Goal: Information Seeking & Learning: Learn about a topic

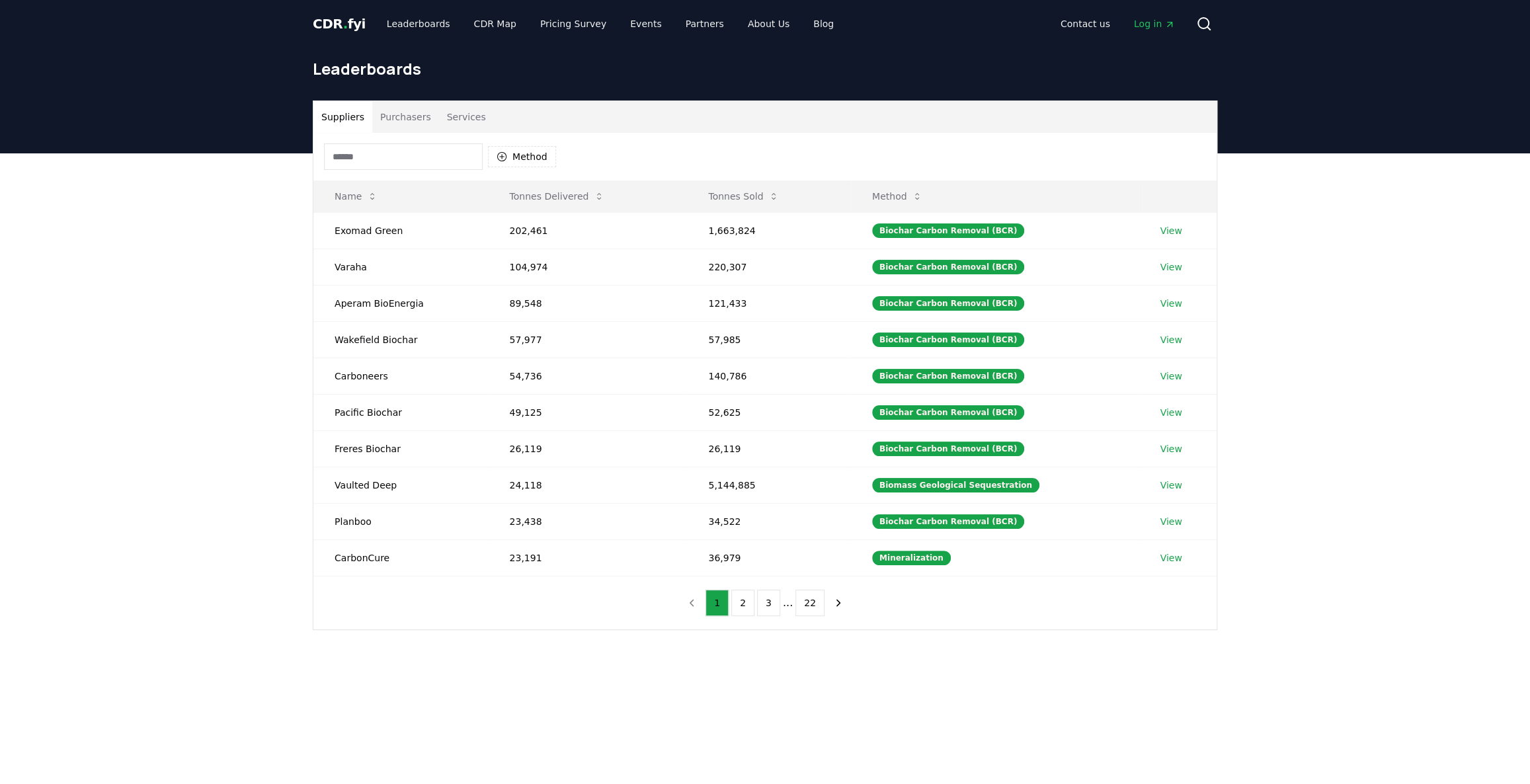
drag, startPoint x: 1397, startPoint y: 473, endPoint x: 1388, endPoint y: 470, distance: 9.5
click at [1398, 472] on div "Suppliers Purchasers Services Method Name Tonnes Delivered Tonnes Sold Method E…" at bounding box center [765, 417] width 1530 height 529
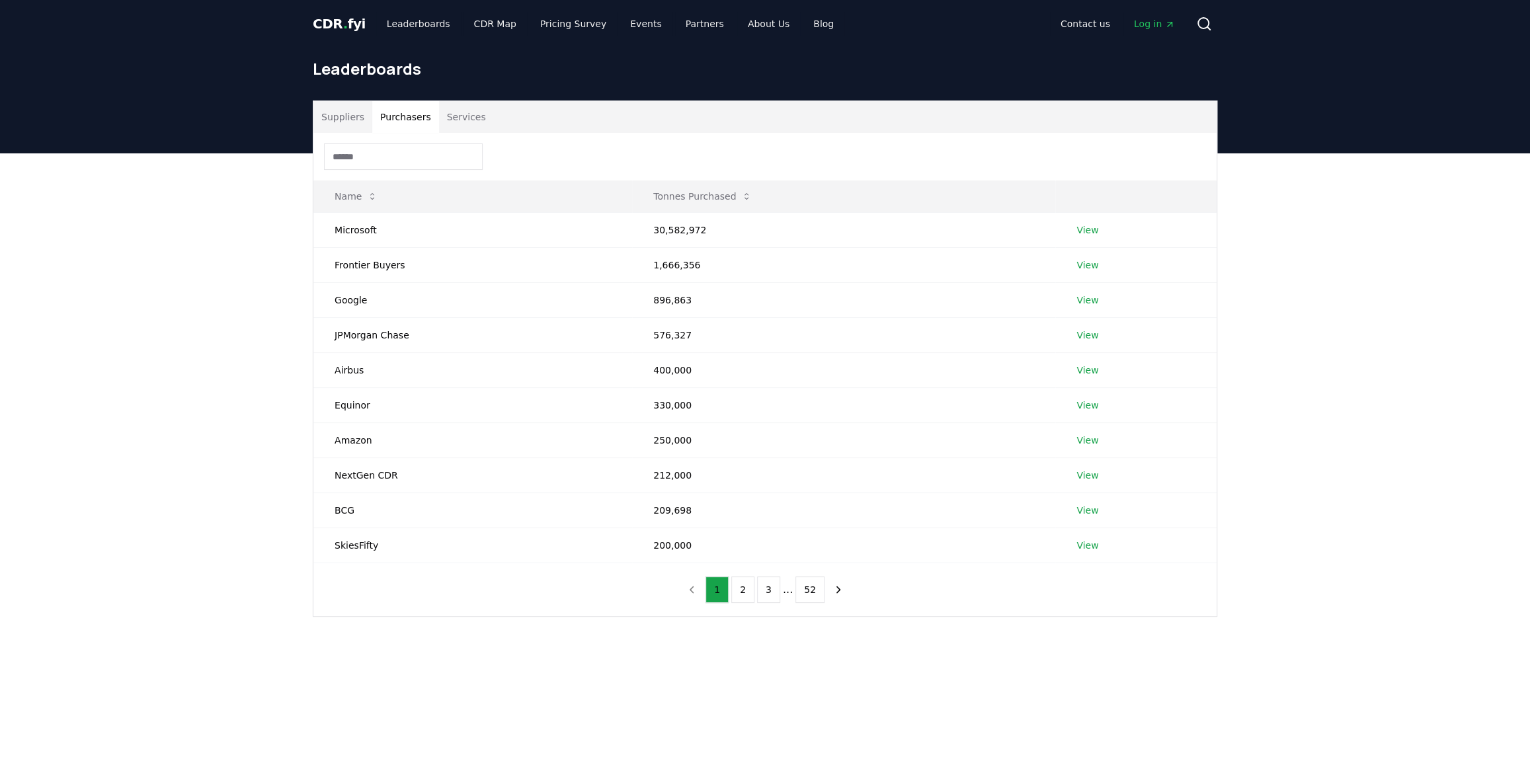
click at [395, 113] on button "Purchasers" at bounding box center [405, 117] width 67 height 32
click at [683, 196] on button "Tonnes Purchased" at bounding box center [702, 196] width 120 height 27
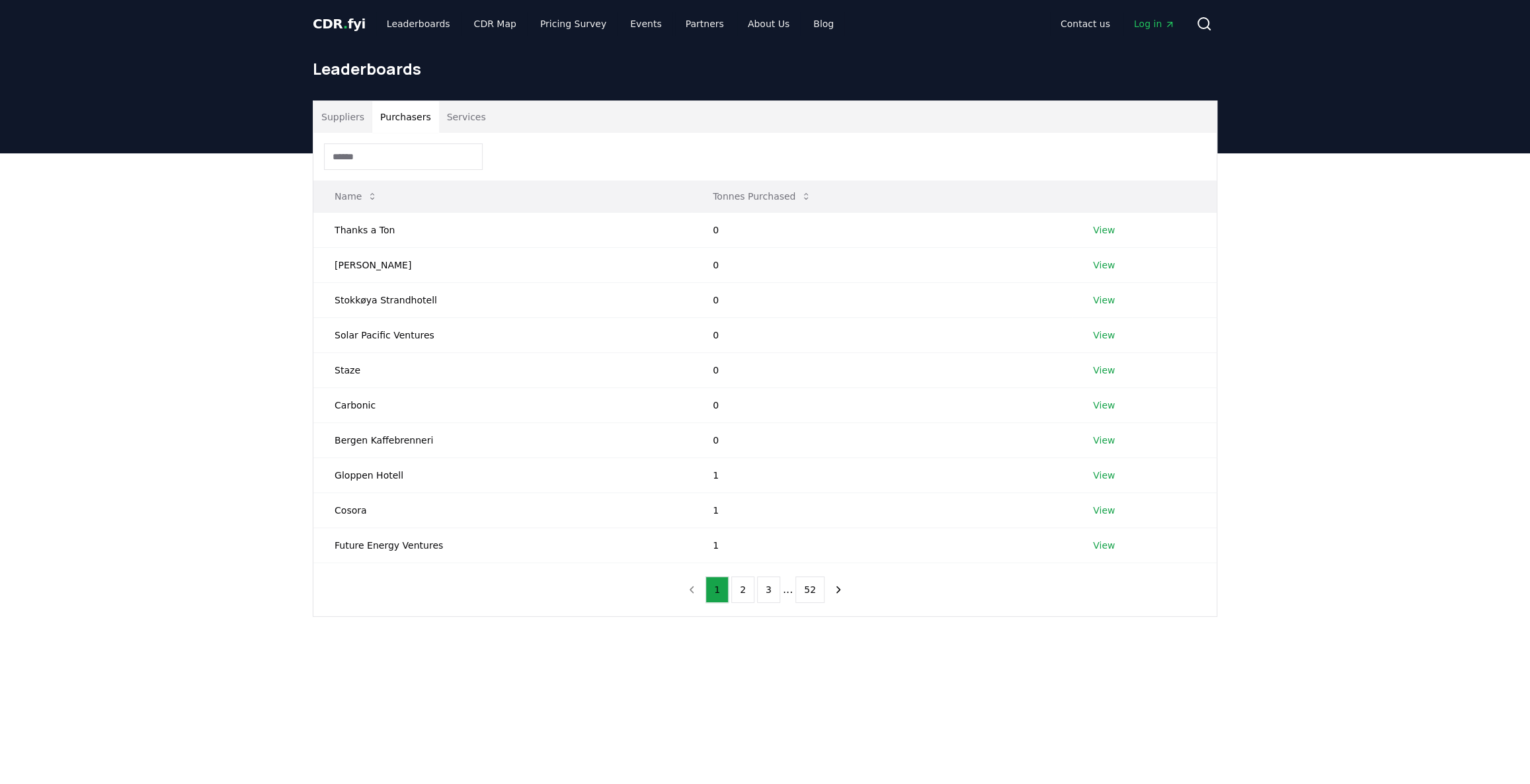
click at [757, 203] on button "Tonnes Purchased" at bounding box center [762, 196] width 120 height 27
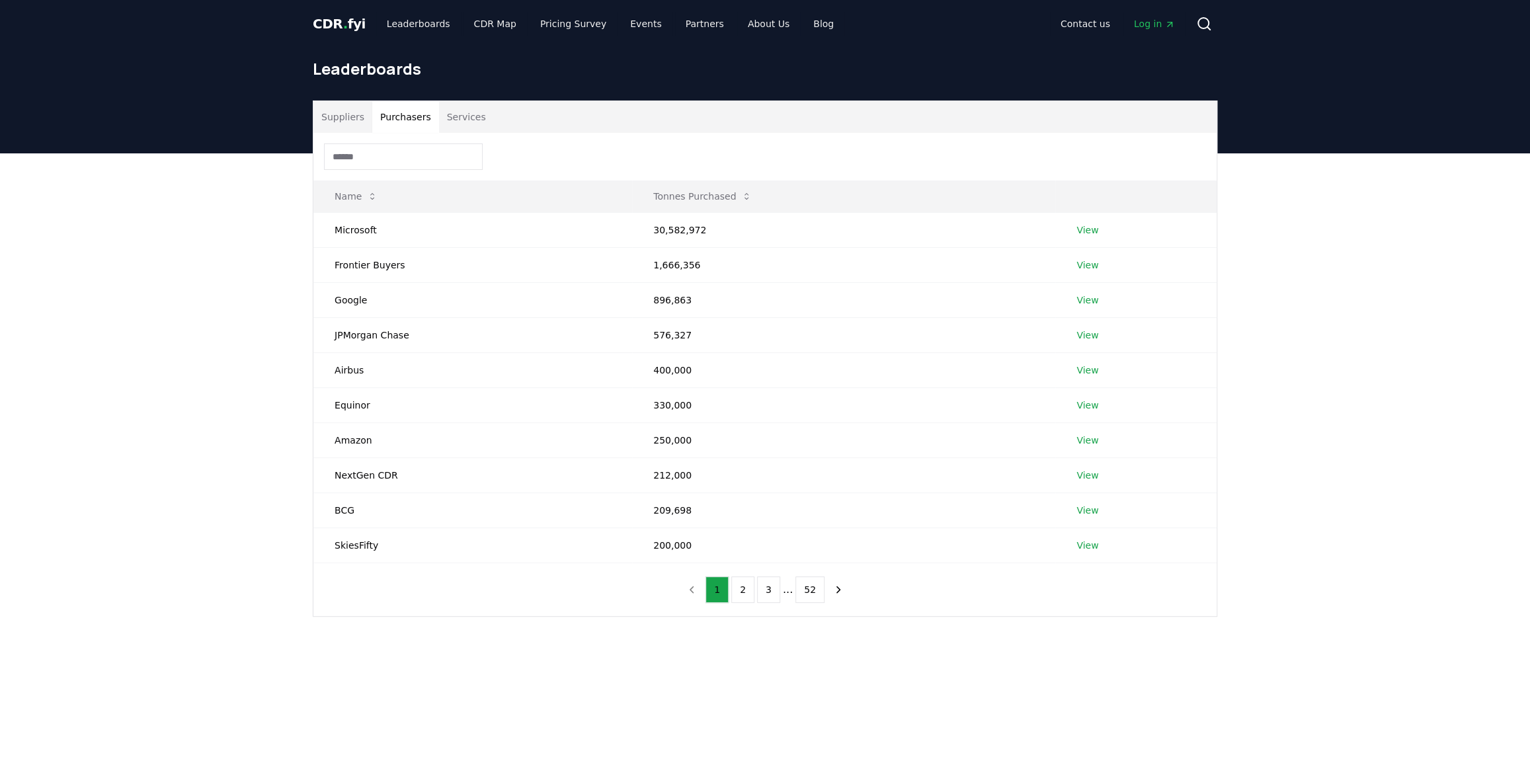
click at [1482, 334] on div "Suppliers Purchasers Services Name Tonnes Purchased Microsoft 30,582,972 View F…" at bounding box center [765, 411] width 1530 height 516
click at [93, 390] on div "Suppliers Purchasers Services Name Tonnes Purchased Microsoft 30,582,972 View F…" at bounding box center [765, 411] width 1530 height 516
click at [348, 119] on button "Suppliers" at bounding box center [342, 117] width 58 height 32
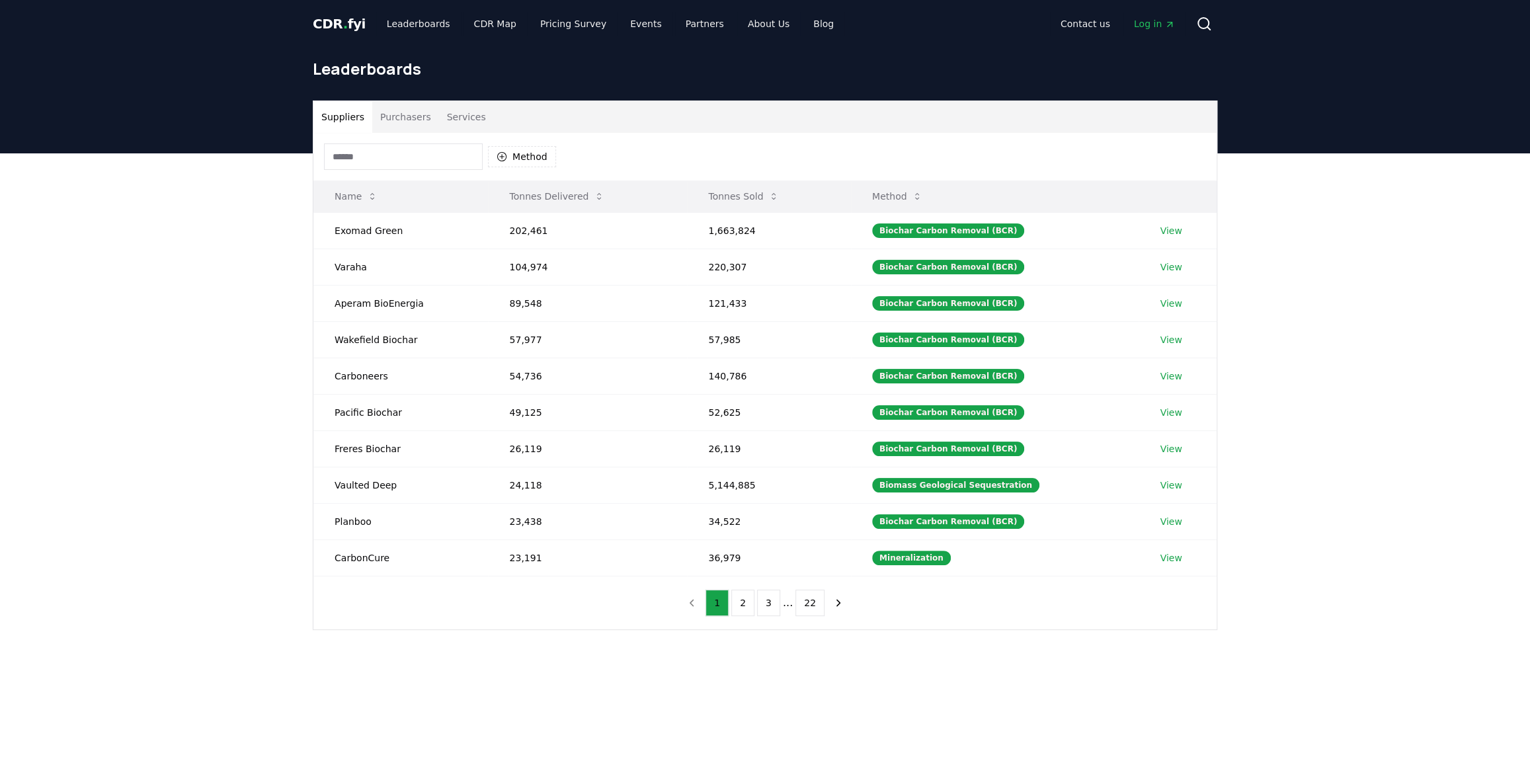
click at [697, 194] on th "Tonnes Sold" at bounding box center [769, 197] width 164 height 32
click at [713, 201] on button "Tonnes Sold" at bounding box center [743, 196] width 92 height 27
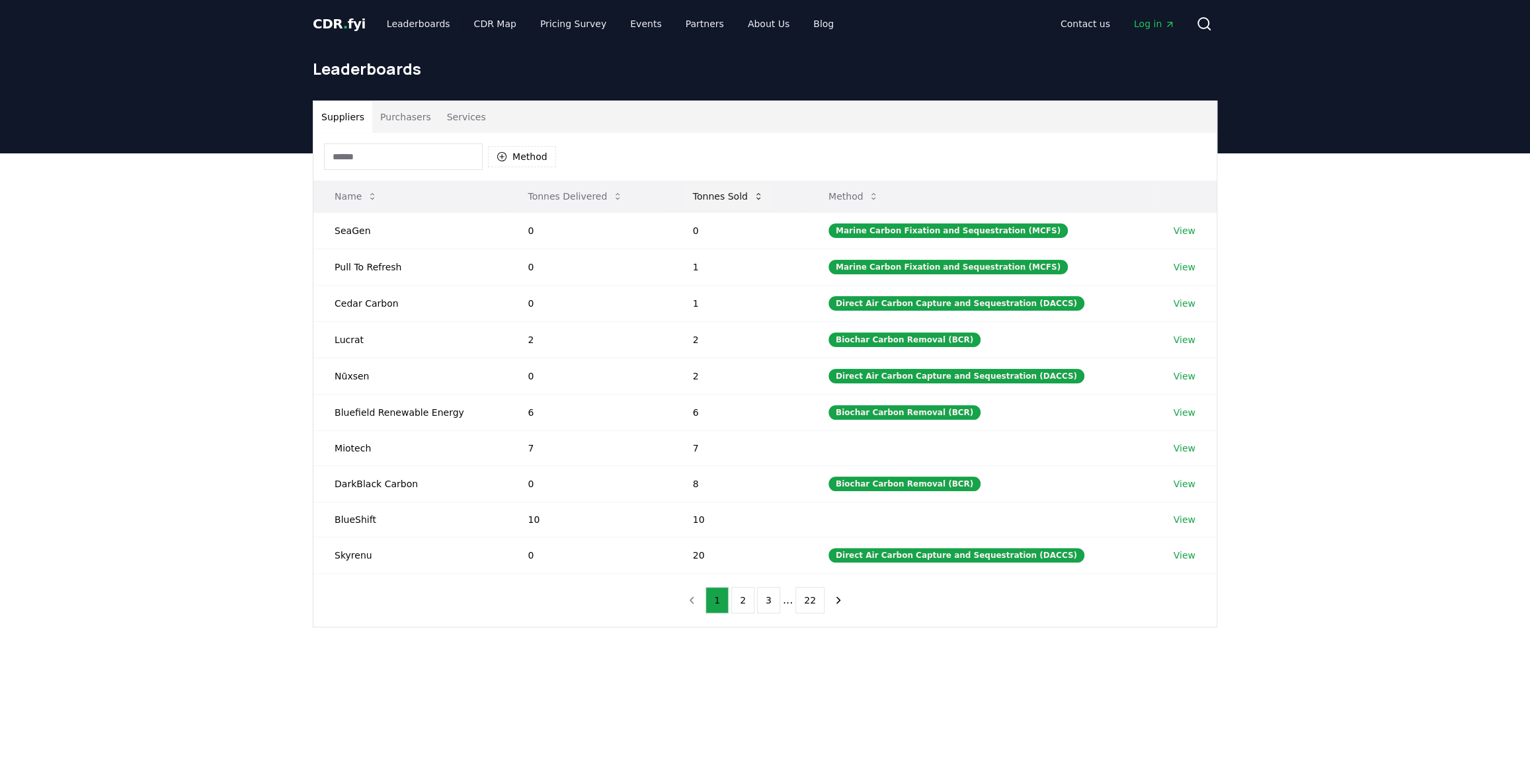
click at [717, 202] on button "Tonnes Sold" at bounding box center [728, 196] width 92 height 27
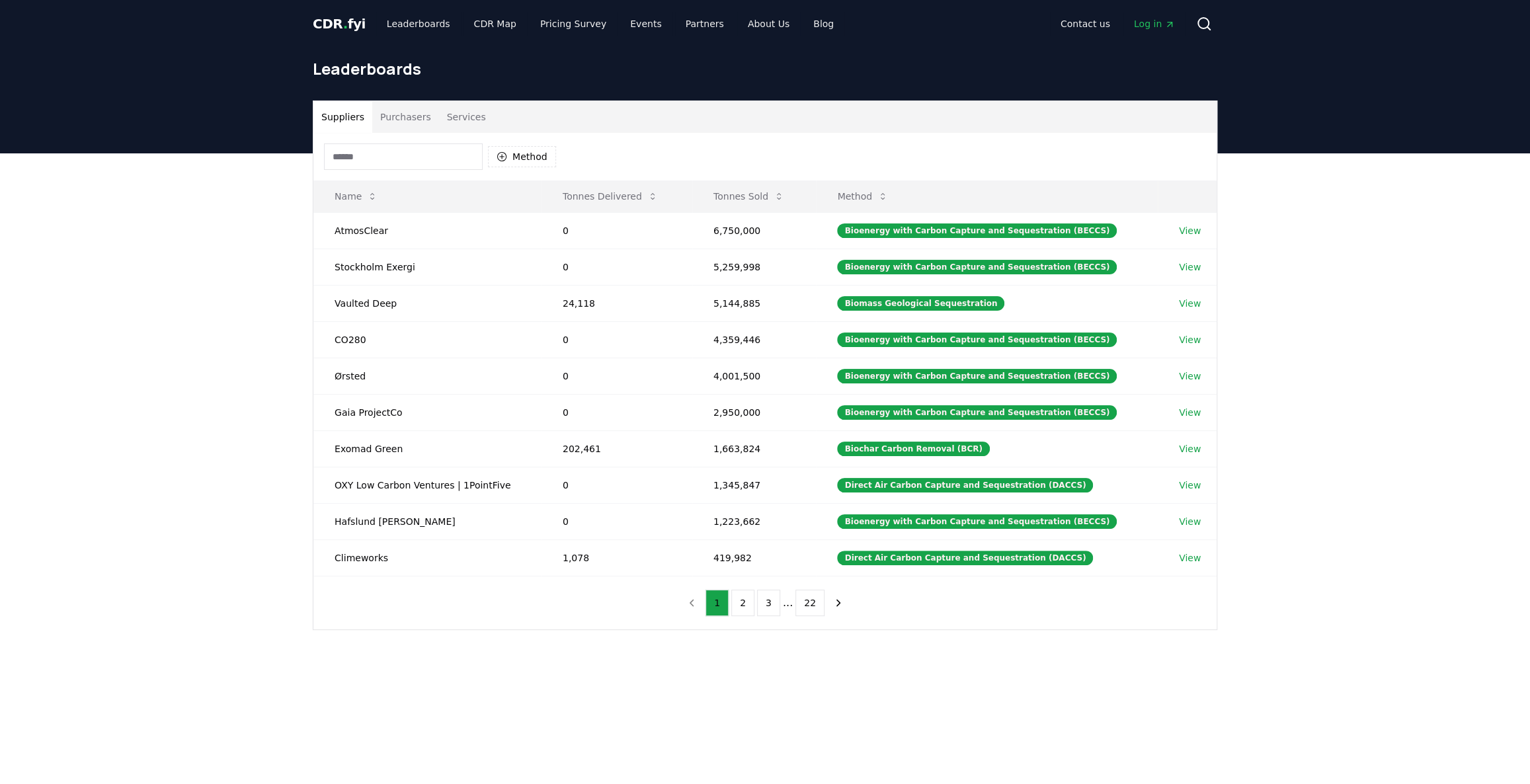
click at [193, 372] on div "Suppliers Purchasers Services Method Name Tonnes Delivered Tonnes Sold Method A…" at bounding box center [765, 417] width 1530 height 529
click at [455, 119] on button "Services" at bounding box center [466, 117] width 54 height 32
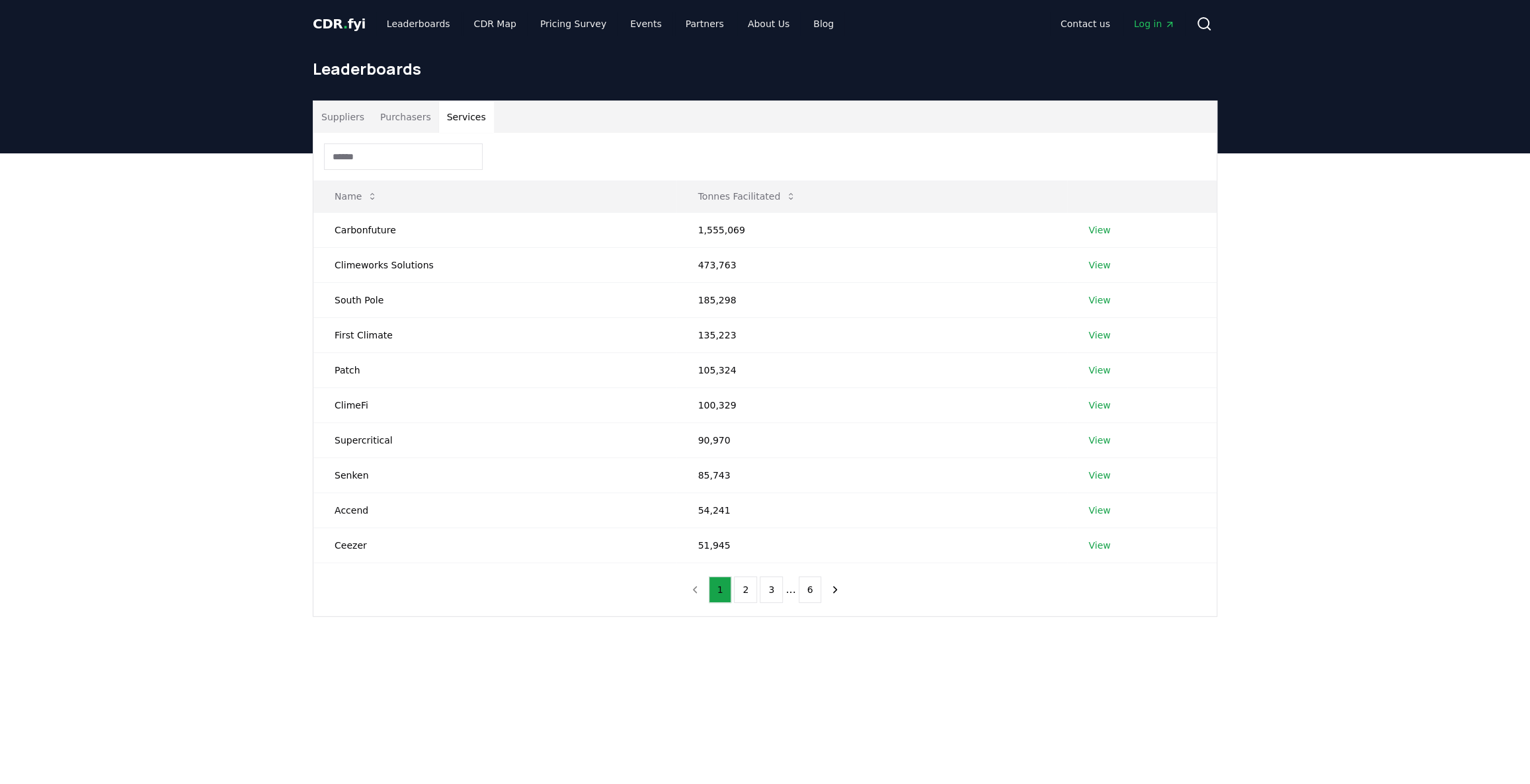
click at [397, 120] on button "Purchasers" at bounding box center [405, 117] width 67 height 32
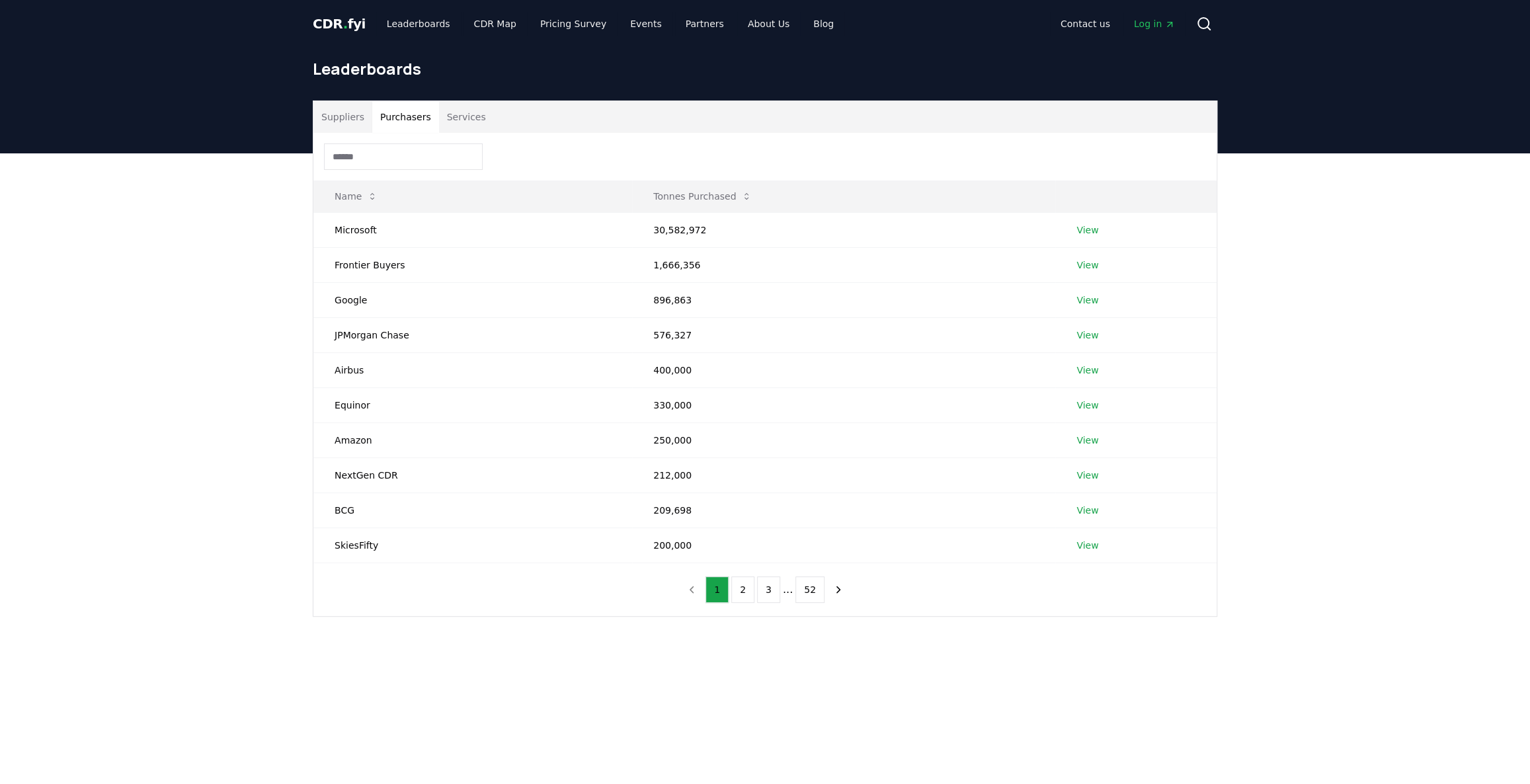
click at [338, 125] on button "Suppliers" at bounding box center [342, 117] width 58 height 32
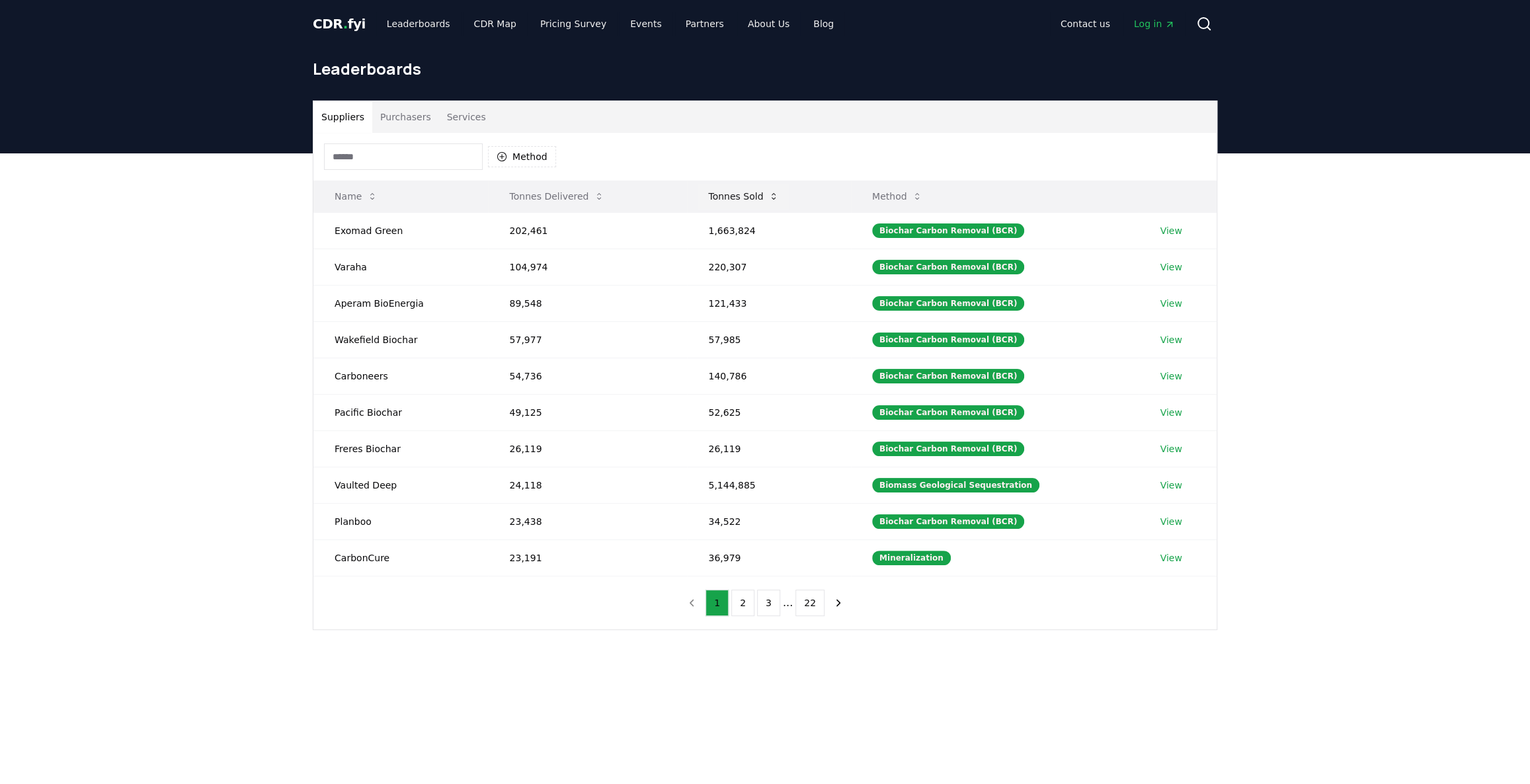
click at [699, 197] on th "Tonnes Sold" at bounding box center [769, 197] width 164 height 32
click at [740, 199] on button "Tonnes Sold" at bounding box center [743, 196] width 92 height 27
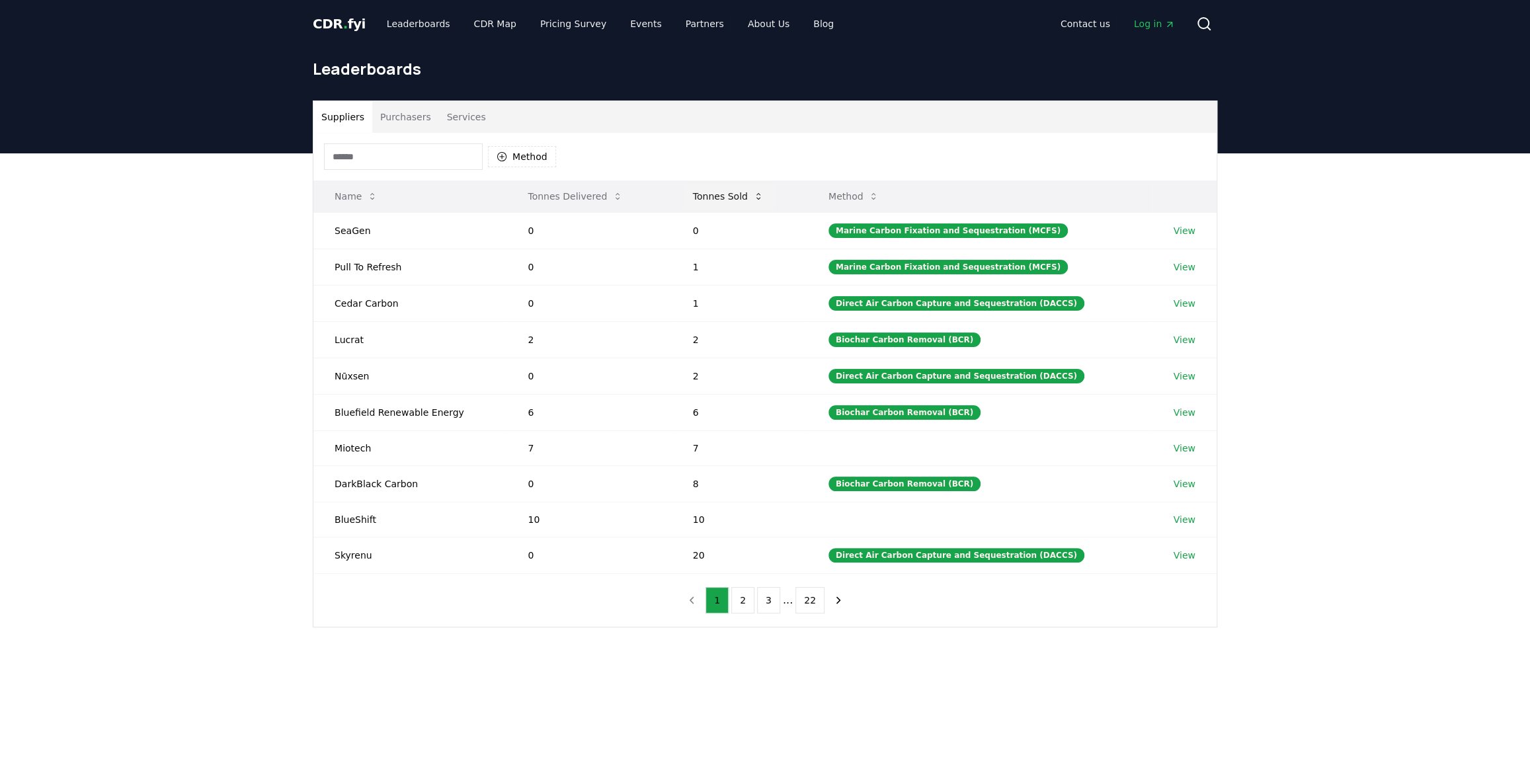
click at [741, 199] on button "Tonnes Sold" at bounding box center [728, 196] width 92 height 27
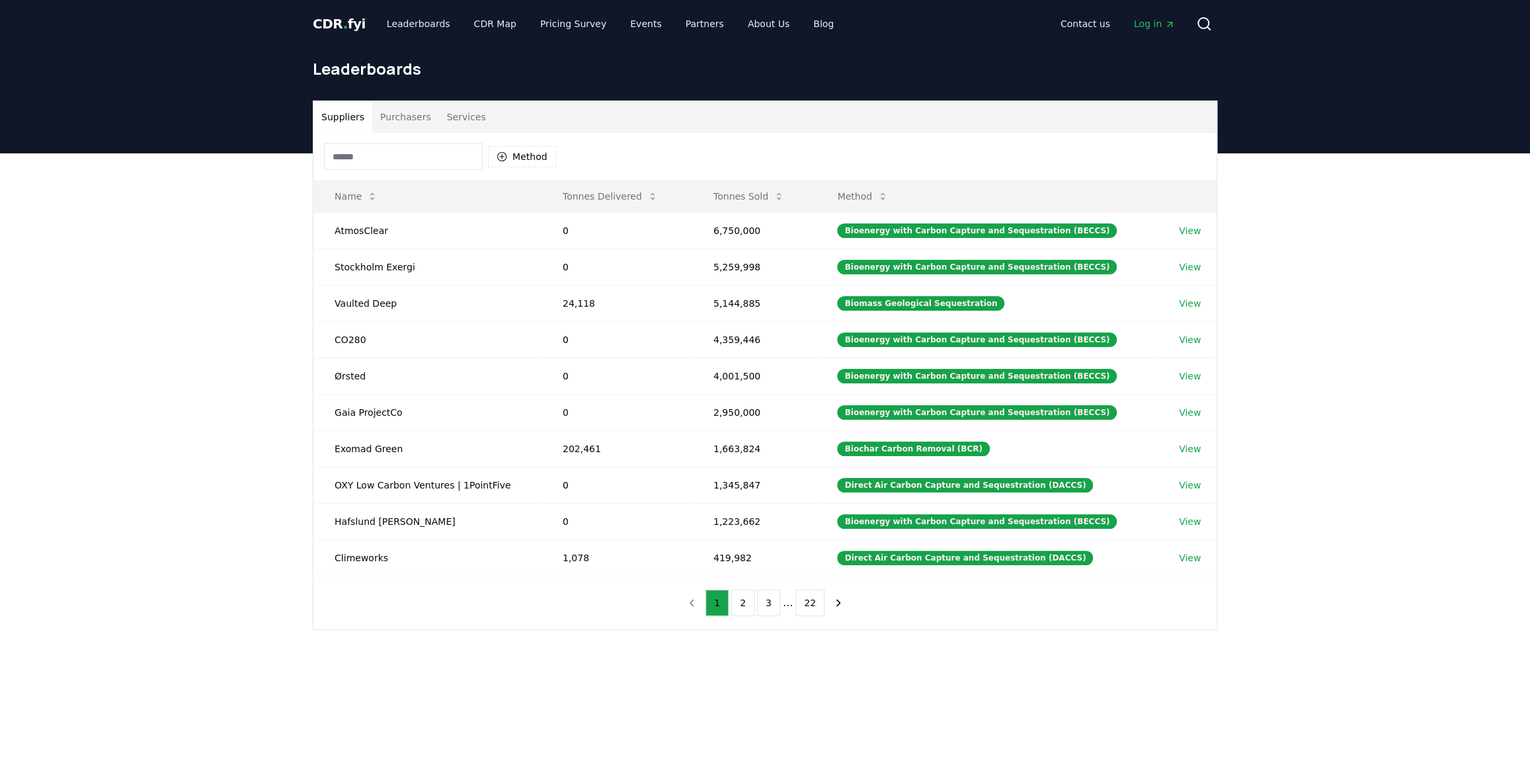
click at [681, 735] on main "Suppliers Purchasers Services Method Name Tonnes Delivered Tonnes Sold Method A…" at bounding box center [765, 545] width 1530 height 784
click at [1187, 264] on link "View" at bounding box center [1190, 266] width 22 height 13
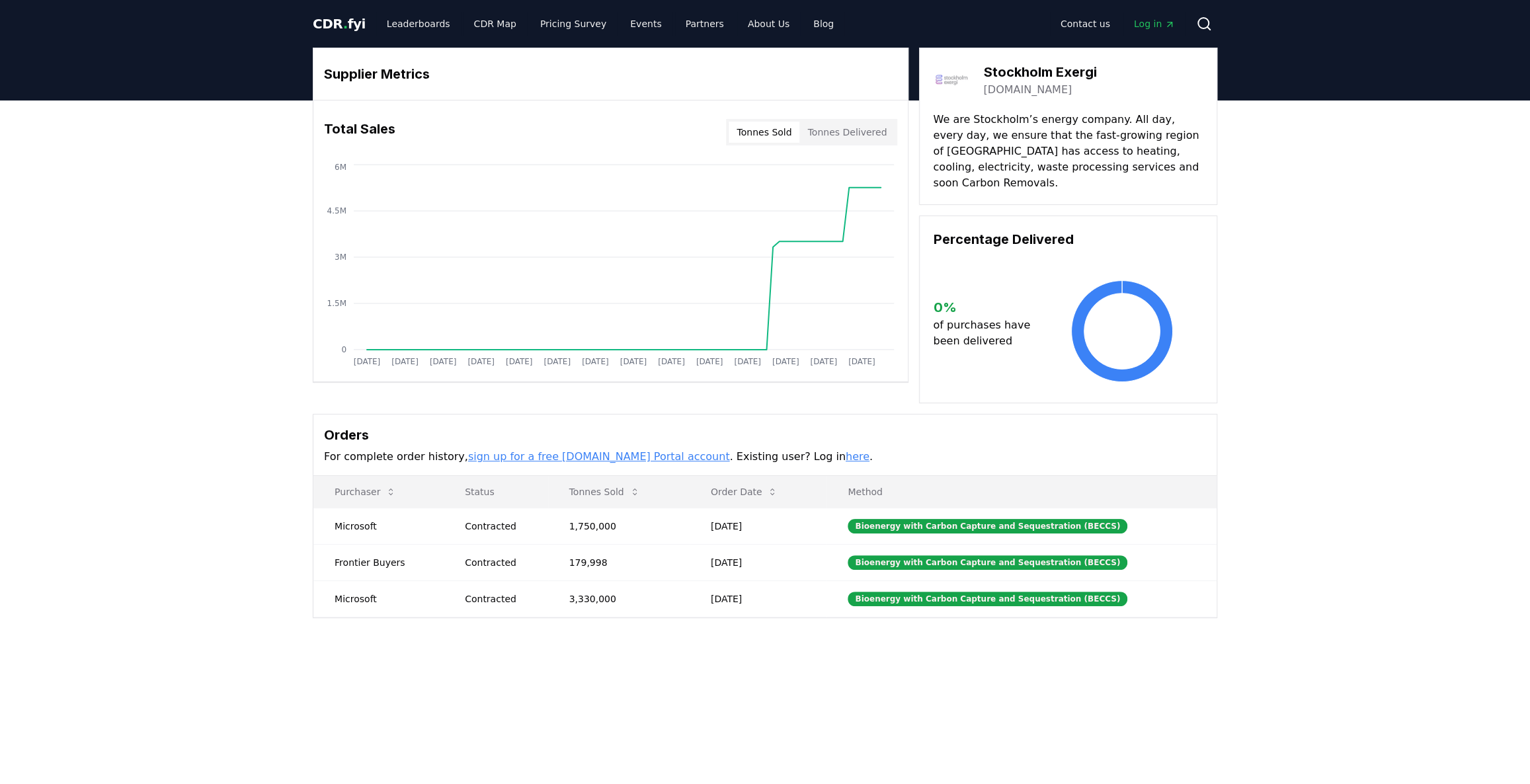
click at [1449, 249] on div "Supplier Metrics Total Sales Tonnes Sold Tonnes Delivered Jan 2019 Jul 2019 Jan…" at bounding box center [765, 386] width 1530 height 570
click at [348, 697] on main "Supplier Metrics Total Sales Tonnes Sold Tonnes Delivered Jan 2019 Jul 2019 Jan…" at bounding box center [765, 492] width 1530 height 784
drag, startPoint x: 180, startPoint y: 316, endPoint x: 369, endPoint y: 37, distance: 337.0
click at [183, 316] on div "Supplier Metrics Total Sales Tonnes Sold Tonnes Delivered Jan 2019 Jul 2019 Jan…" at bounding box center [765, 386] width 1530 height 570
click at [400, 19] on link "Leaderboards" at bounding box center [418, 24] width 85 height 24
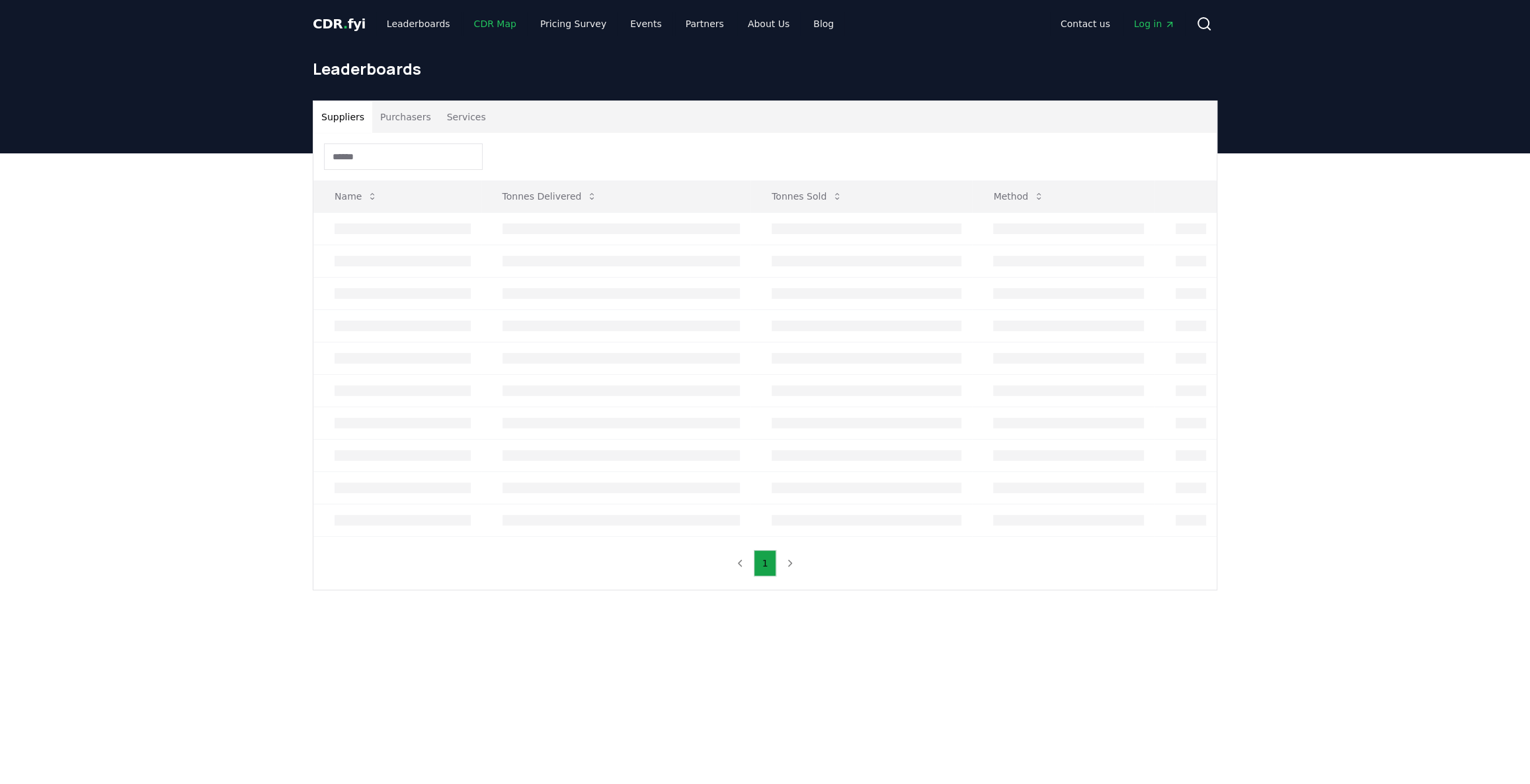
click at [487, 22] on link "CDR Map" at bounding box center [495, 24] width 63 height 24
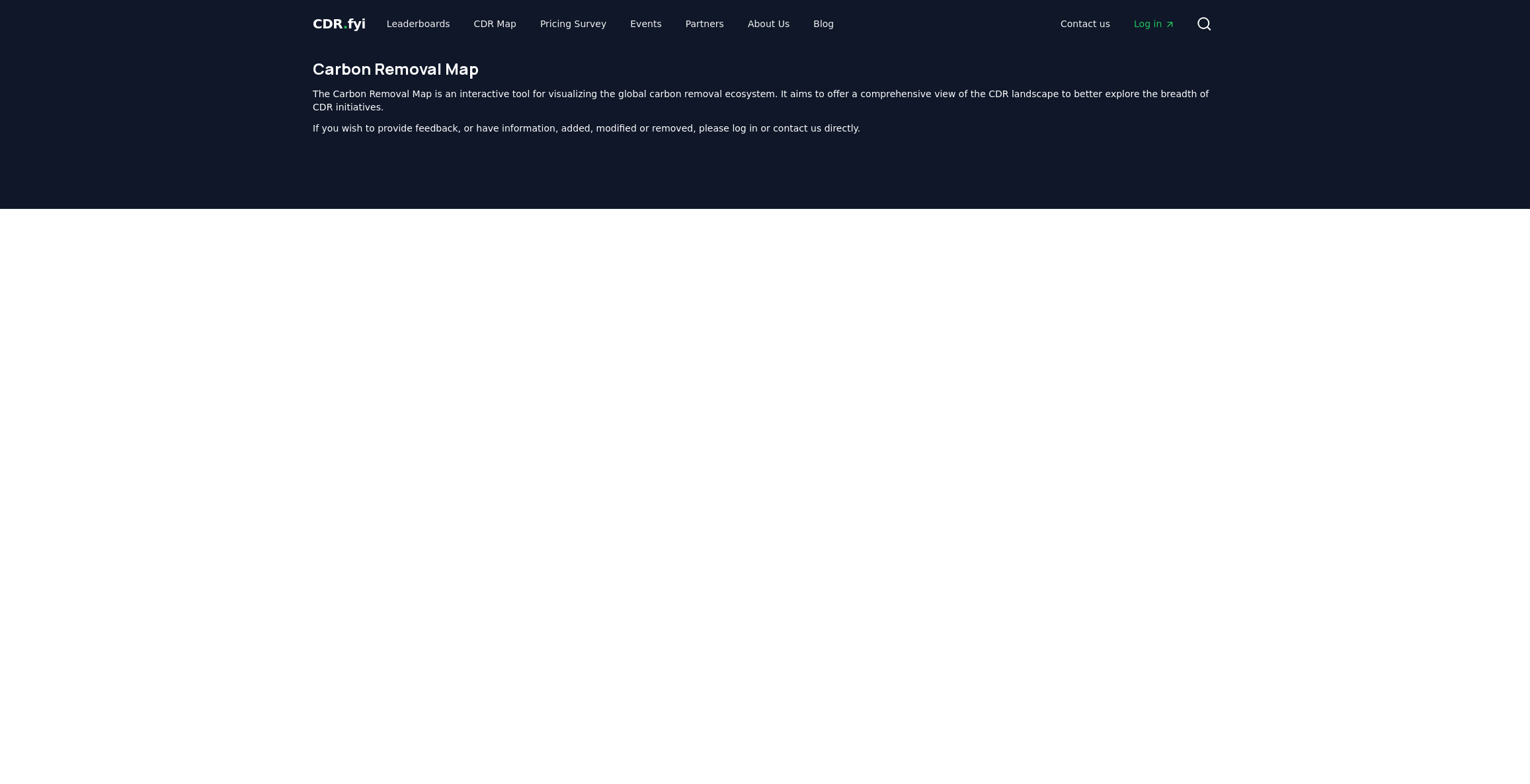
click at [392, 10] on div "CDR . fyi Leaderboards CDR Map Pricing Survey Events Partners About Us Blog Con…" at bounding box center [765, 24] width 905 height 47
click at [395, 17] on link "Leaderboards" at bounding box center [418, 24] width 85 height 24
